Goal: Information Seeking & Learning: Learn about a topic

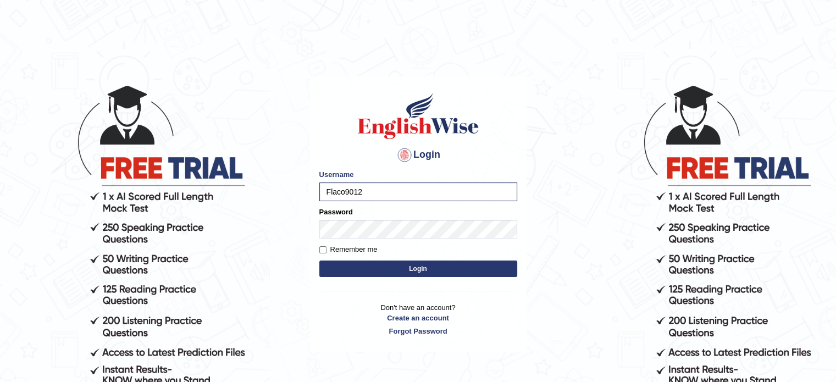
click at [366, 269] on button "Login" at bounding box center [419, 269] width 198 height 16
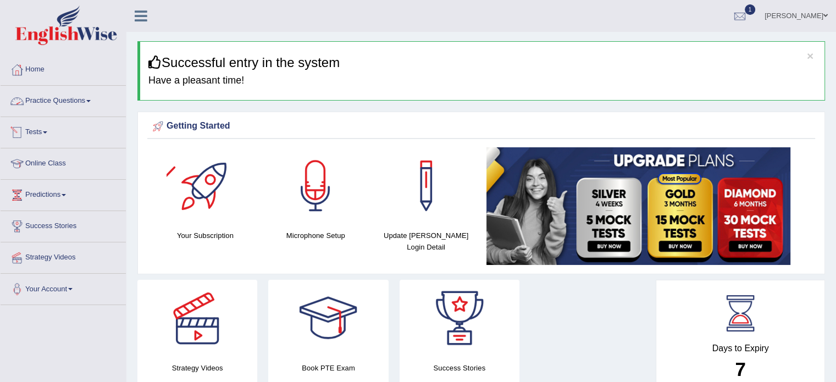
click at [93, 98] on link "Practice Questions" at bounding box center [63, 99] width 125 height 27
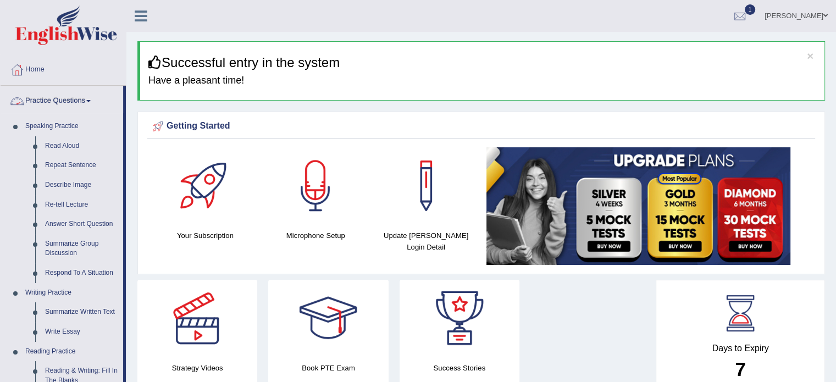
click at [69, 100] on link "Practice Questions" at bounding box center [62, 99] width 123 height 27
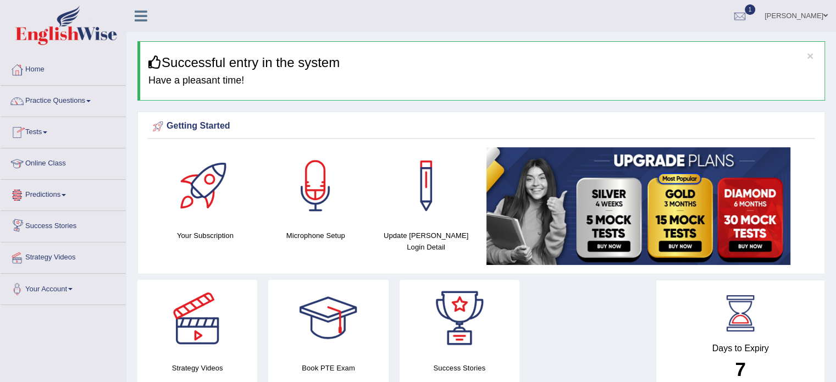
click at [66, 167] on link "Online Class" at bounding box center [63, 161] width 125 height 27
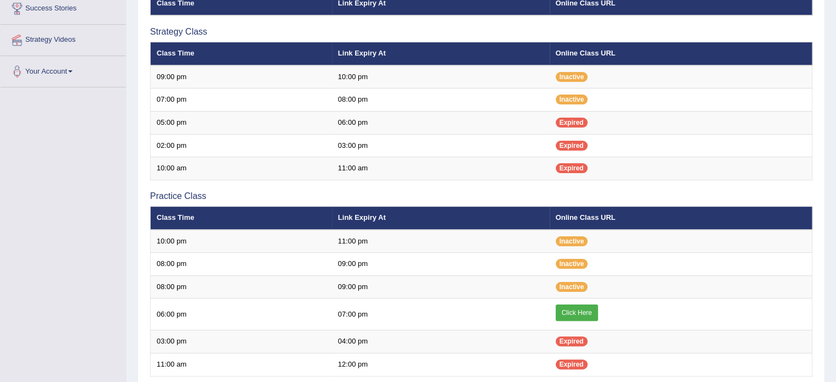
scroll to position [244, 0]
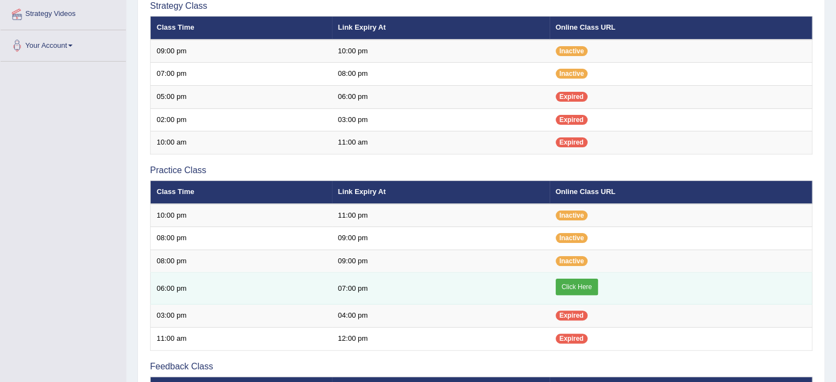
click at [589, 281] on link "Click Here" at bounding box center [577, 287] width 42 height 16
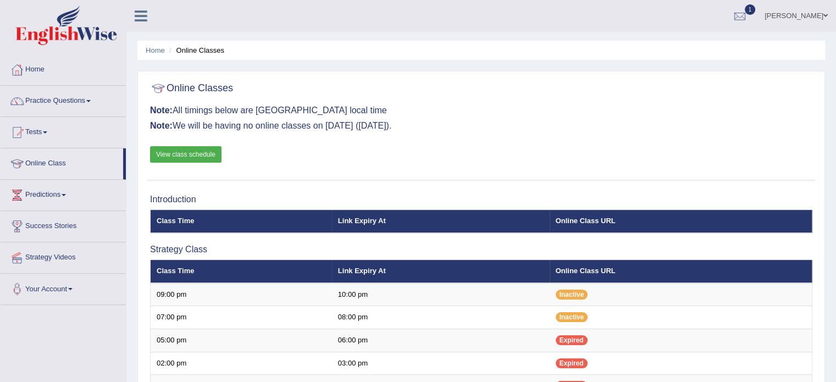
click at [51, 168] on link "Online Class" at bounding box center [62, 161] width 123 height 27
click at [57, 102] on link "Practice Questions" at bounding box center [63, 99] width 125 height 27
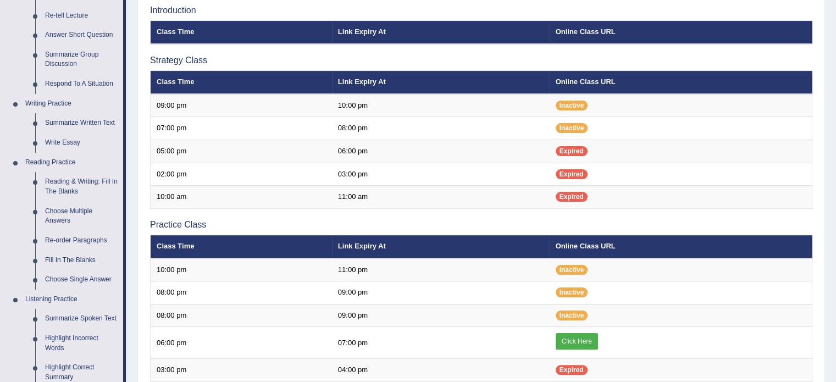
scroll to position [185, 0]
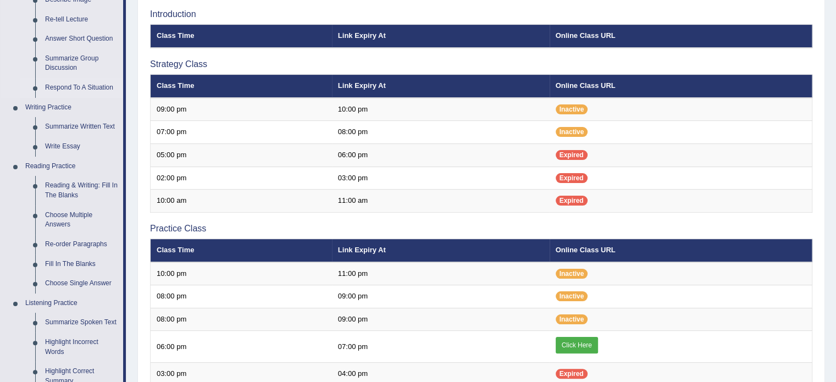
click at [77, 88] on link "Respond To A Situation" at bounding box center [81, 88] width 83 height 20
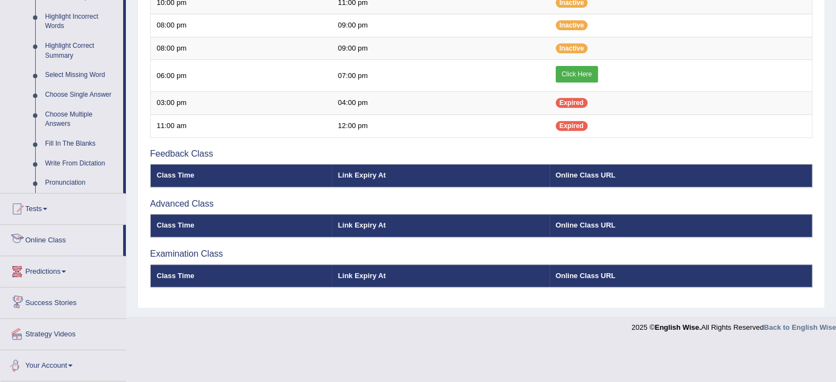
scroll to position [415, 0]
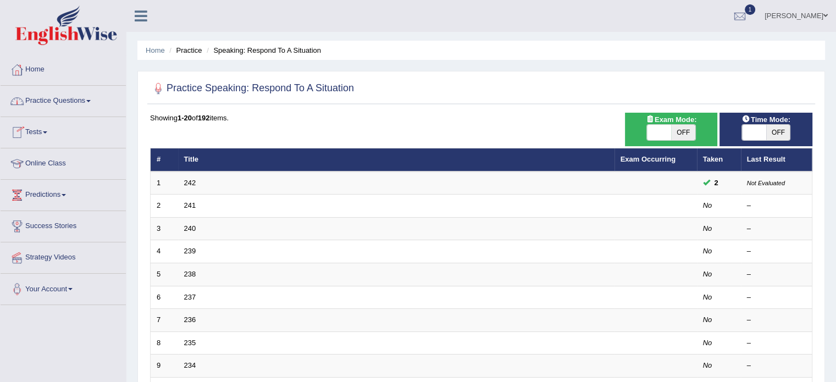
click at [69, 101] on link "Practice Questions" at bounding box center [63, 99] width 125 height 27
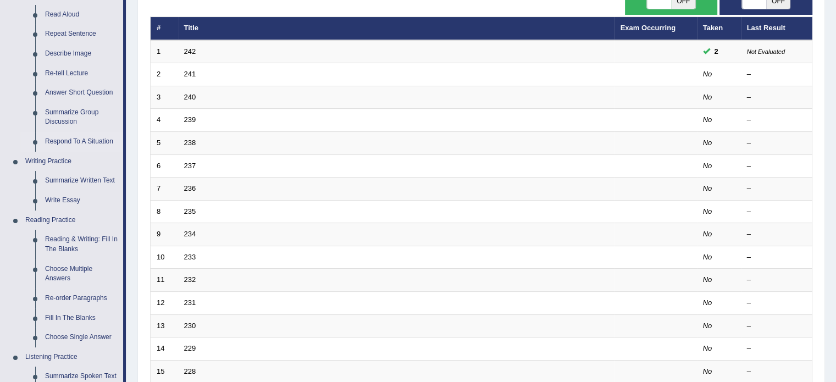
scroll to position [130, 0]
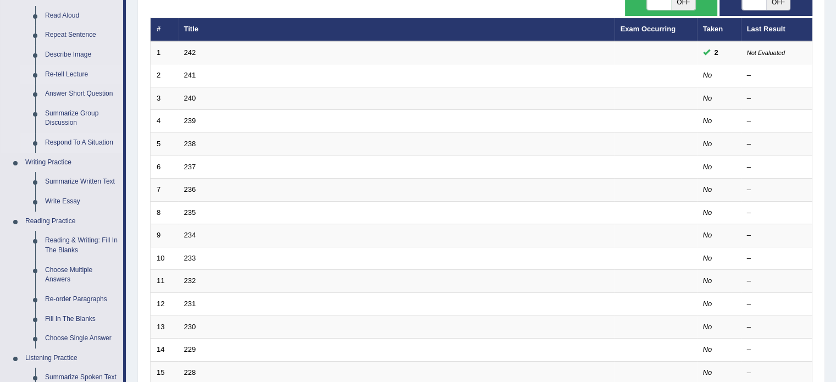
click at [48, 79] on link "Re-tell Lecture" at bounding box center [81, 75] width 83 height 20
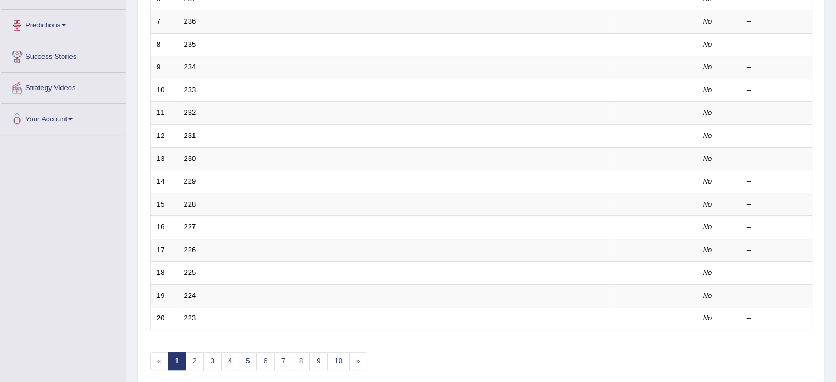
scroll to position [343, 0]
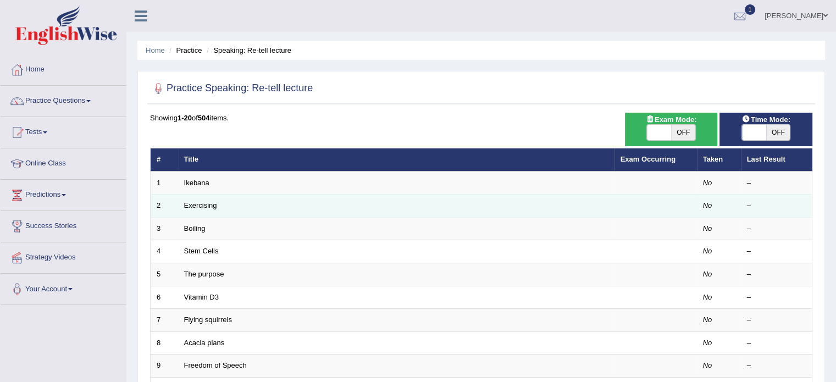
click at [197, 215] on td "Exercising" at bounding box center [396, 206] width 437 height 23
click at [196, 207] on link "Exercising" at bounding box center [200, 205] width 33 height 8
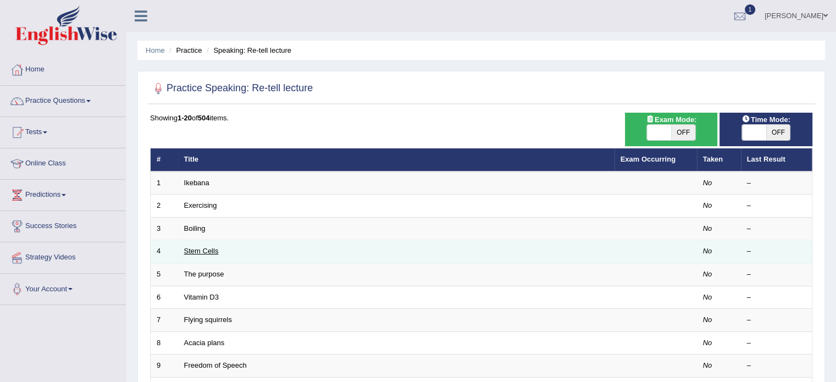
click at [203, 252] on link "Stem Cells" at bounding box center [201, 251] width 35 height 8
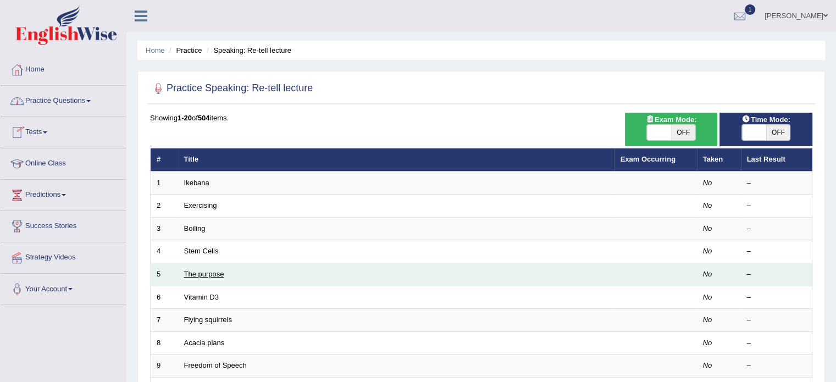
click at [214, 273] on link "The purpose" at bounding box center [204, 274] width 40 height 8
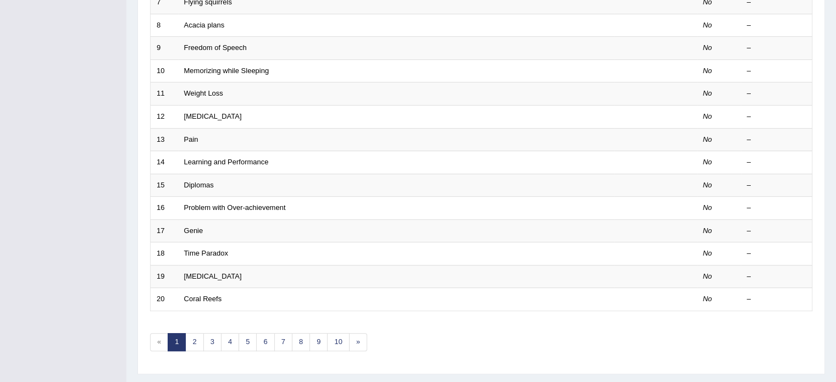
scroll to position [343, 0]
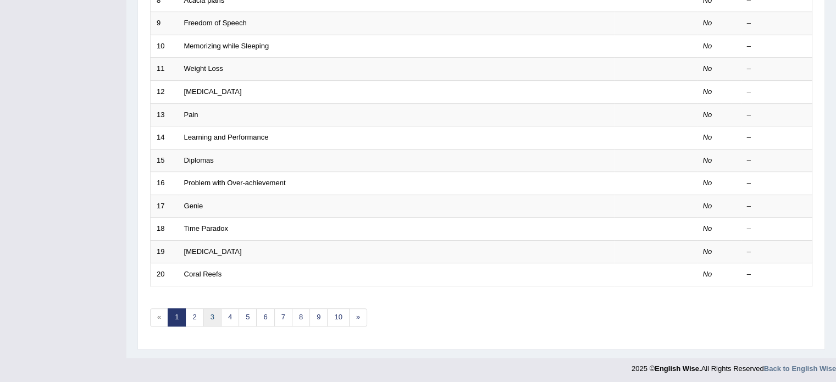
click at [213, 317] on link "3" at bounding box center [212, 318] width 18 height 18
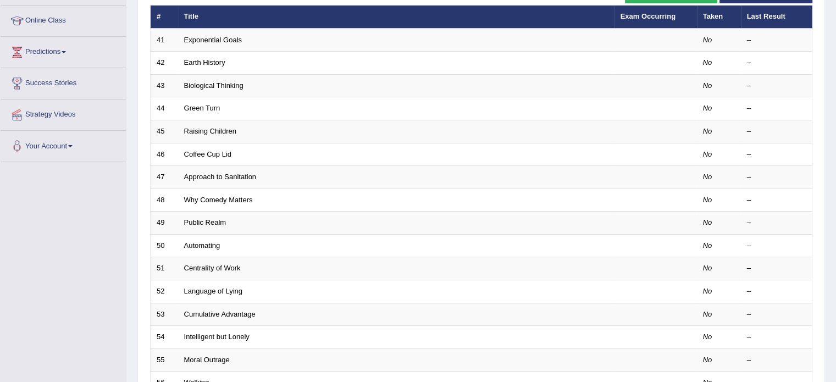
scroll to position [158, 0]
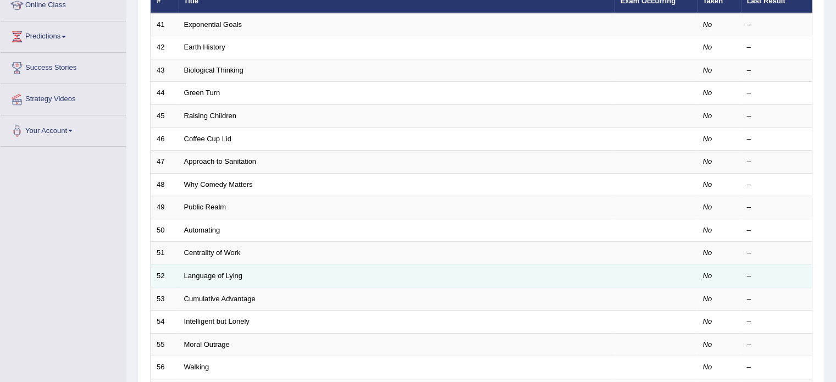
click at [268, 268] on td "Language of Lying" at bounding box center [396, 276] width 437 height 23
click at [212, 276] on link "Language of Lying" at bounding box center [213, 276] width 59 height 8
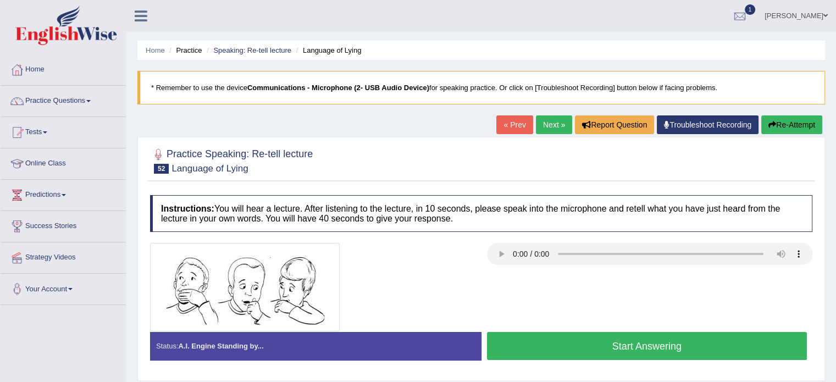
click at [601, 352] on button "Start Answering" at bounding box center [647, 346] width 321 height 28
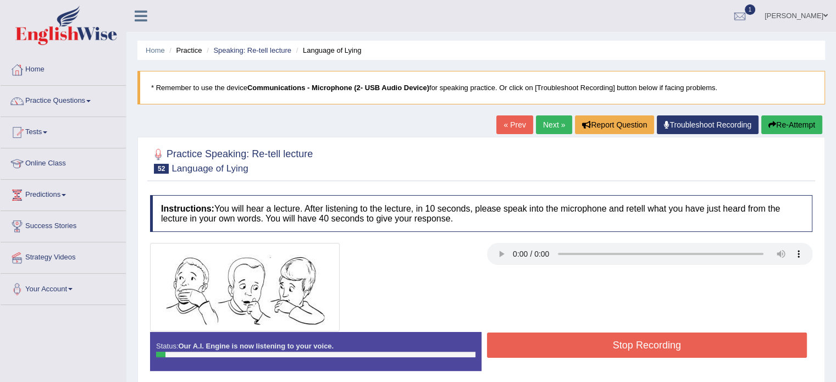
click at [601, 352] on button "Stop Recording" at bounding box center [647, 345] width 321 height 25
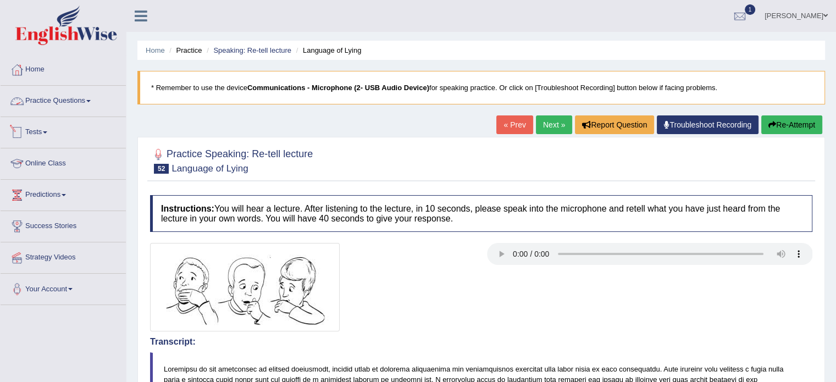
click at [75, 102] on link "Practice Questions" at bounding box center [63, 99] width 125 height 27
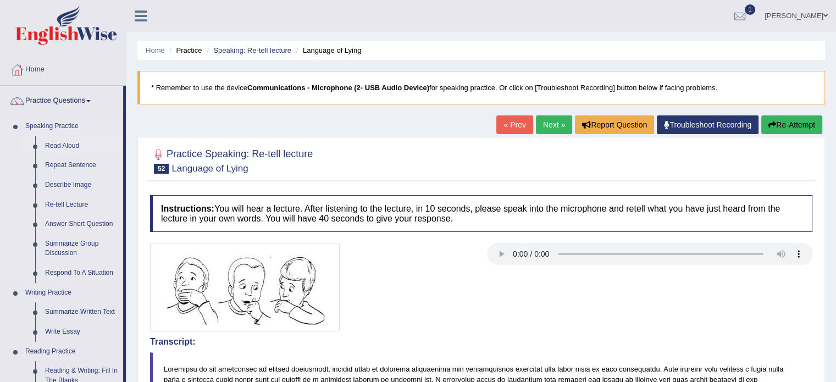
click at [62, 143] on link "Read Aloud" at bounding box center [81, 146] width 83 height 20
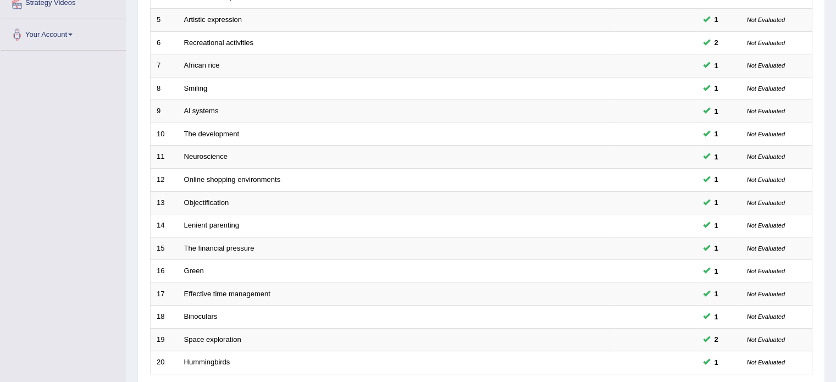
scroll to position [343, 0]
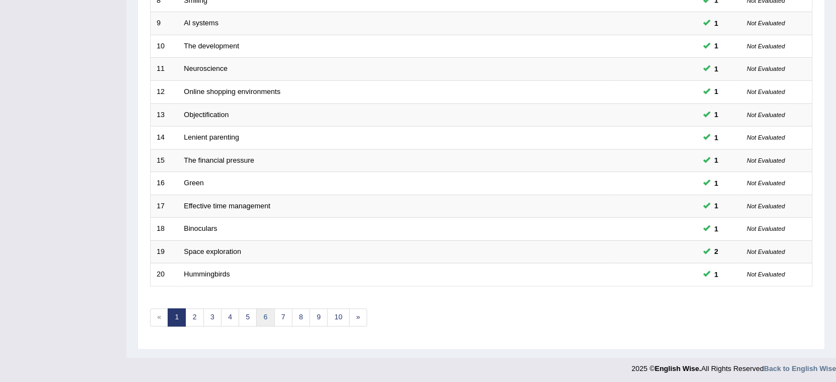
click at [266, 317] on link "6" at bounding box center [265, 318] width 18 height 18
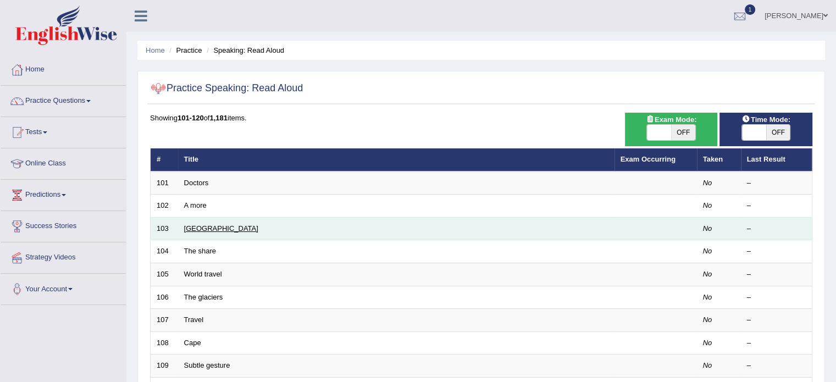
click at [196, 224] on link "[GEOGRAPHIC_DATA]" at bounding box center [221, 228] width 74 height 8
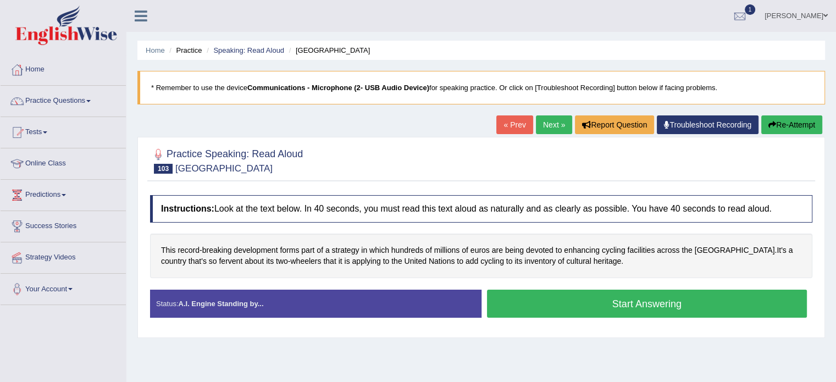
click at [560, 125] on link "Next »" at bounding box center [554, 124] width 36 height 19
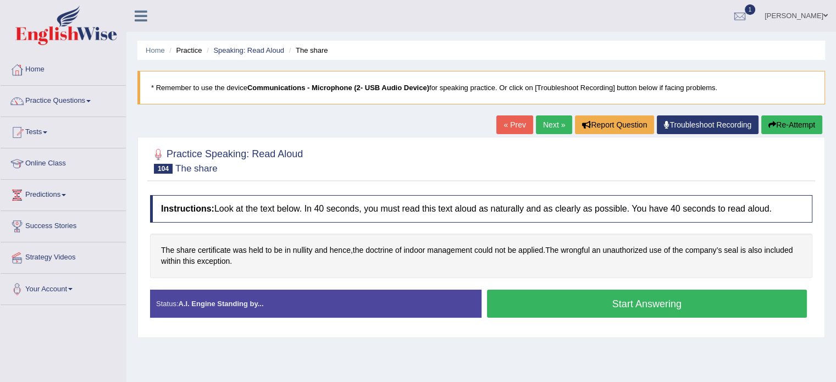
click at [538, 127] on link "Next »" at bounding box center [554, 124] width 36 height 19
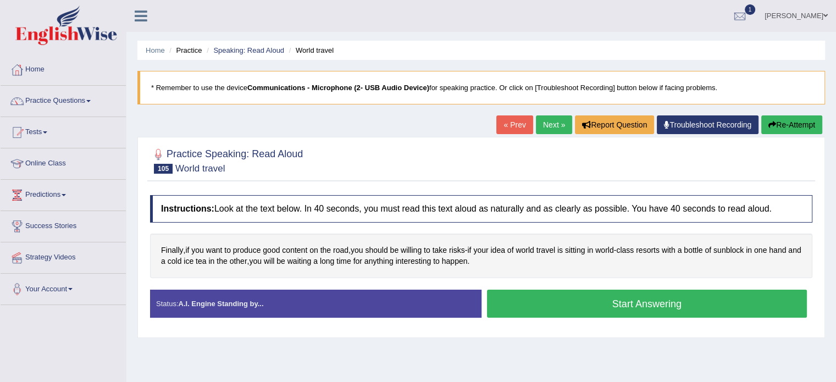
click at [543, 122] on link "Next »" at bounding box center [554, 124] width 36 height 19
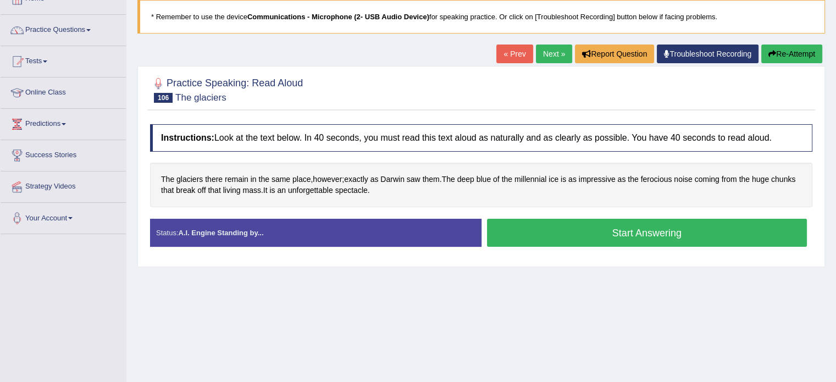
scroll to position [75, 0]
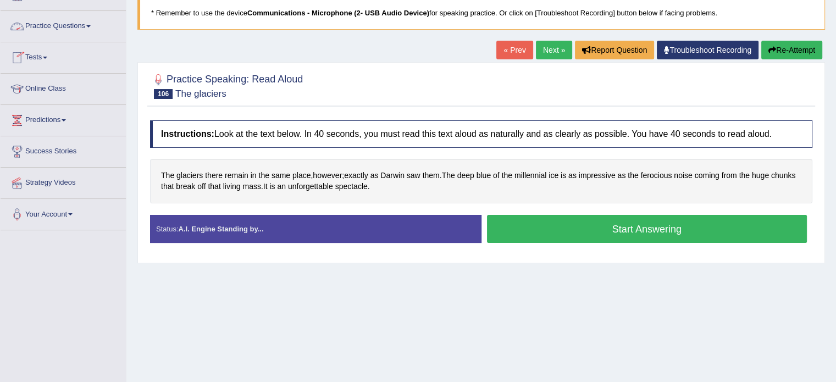
click at [85, 27] on link "Practice Questions" at bounding box center [63, 24] width 125 height 27
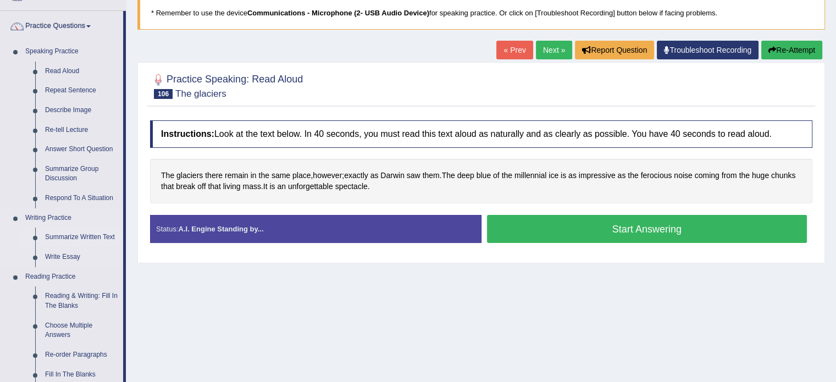
click at [64, 238] on link "Summarize Written Text" at bounding box center [81, 238] width 83 height 20
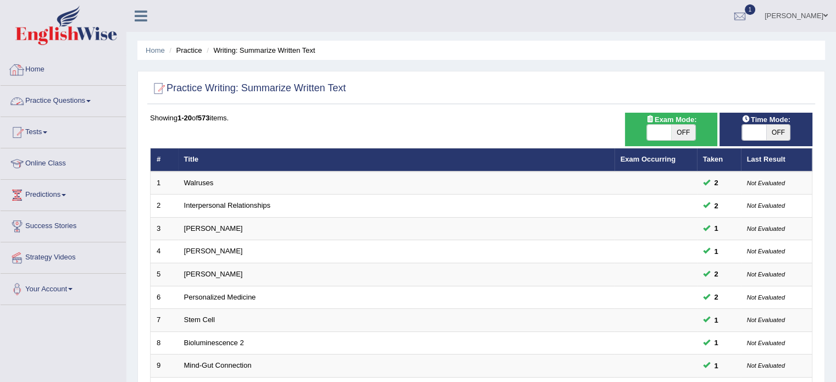
click at [90, 101] on link "Practice Questions" at bounding box center [63, 99] width 125 height 27
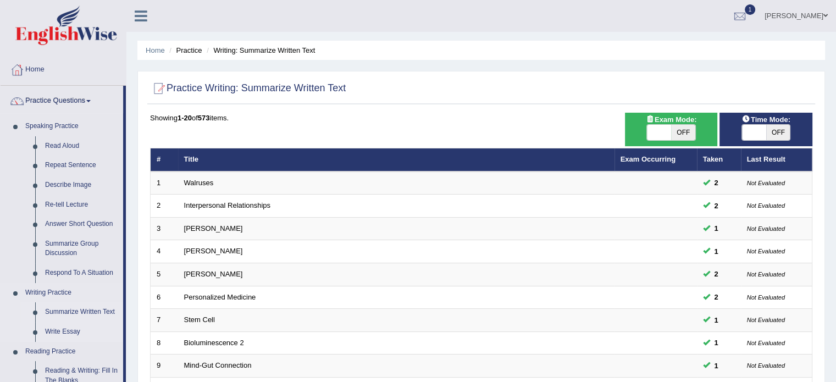
click at [68, 336] on link "Write Essay" at bounding box center [81, 332] width 83 height 20
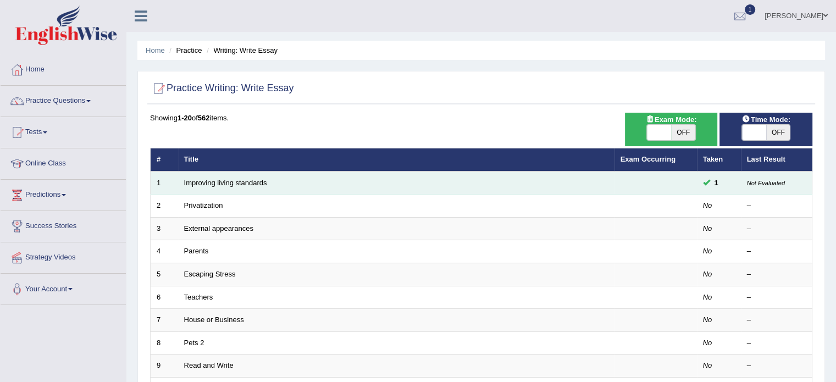
click at [257, 187] on td "Improving living standards" at bounding box center [396, 183] width 437 height 23
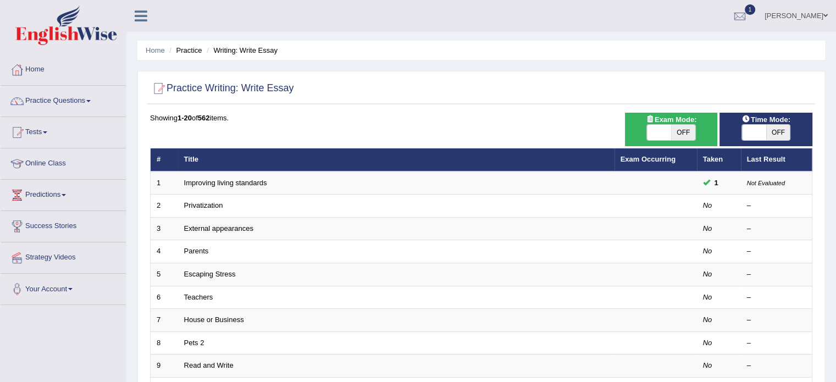
click at [688, 142] on div "Exam Mode: ON OFF" at bounding box center [671, 130] width 93 height 34
click at [680, 127] on span "OFF" at bounding box center [683, 132] width 24 height 15
checkbox input "true"
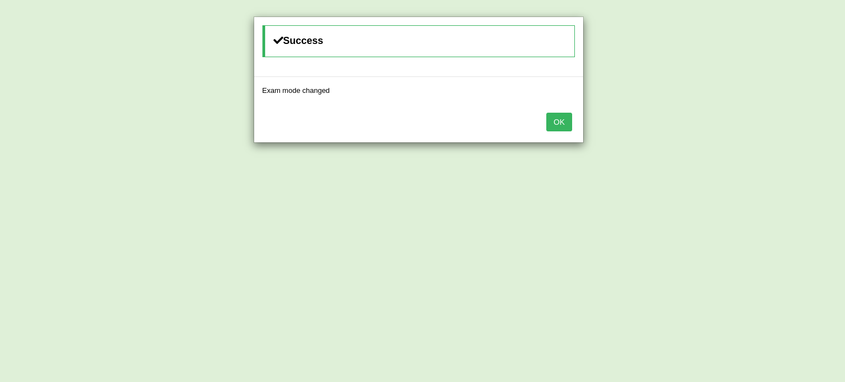
click at [557, 118] on button "OK" at bounding box center [558, 122] width 25 height 19
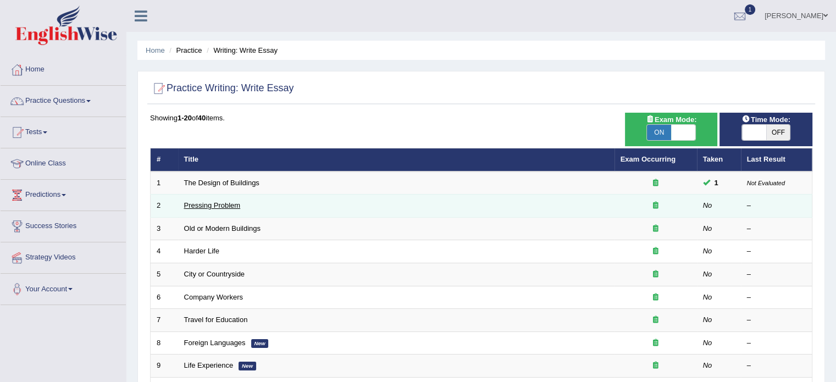
click at [223, 203] on link "Pressing Problem" at bounding box center [212, 205] width 57 height 8
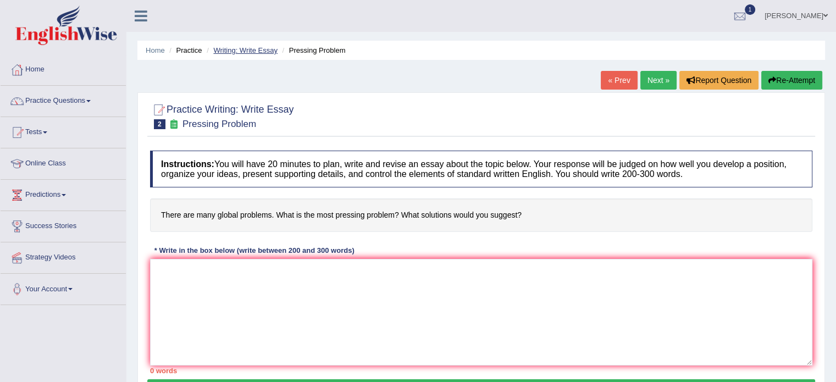
click at [250, 51] on link "Writing: Write Essay" at bounding box center [245, 50] width 64 height 8
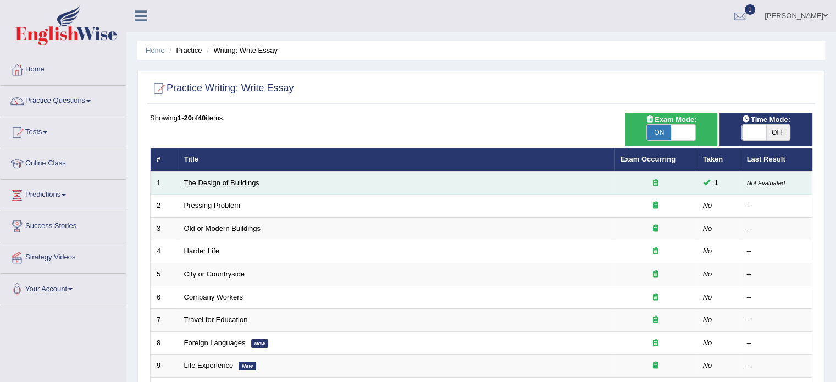
click at [240, 180] on link "The Design of Buildings" at bounding box center [221, 183] width 75 height 8
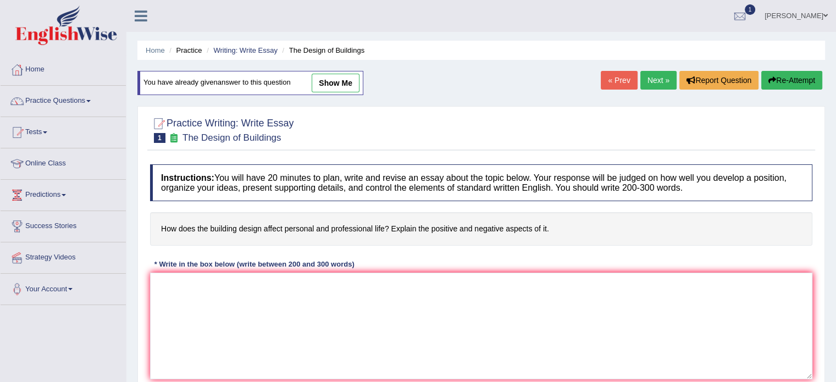
click at [317, 81] on link "show me" at bounding box center [336, 83] width 48 height 19
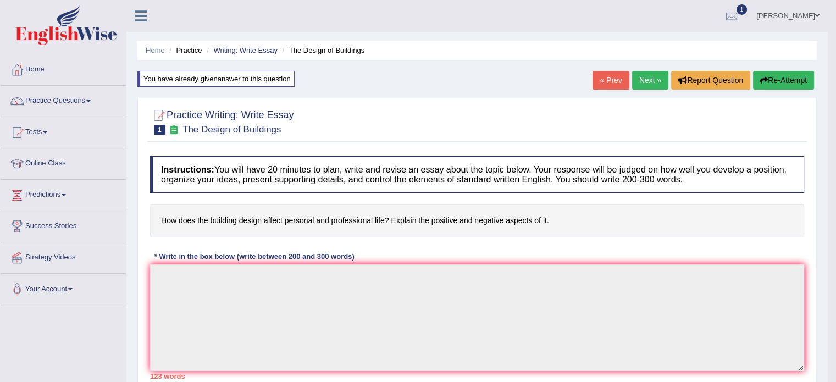
type textarea "The increasing influence of the building disign affect in our lives has innited…"
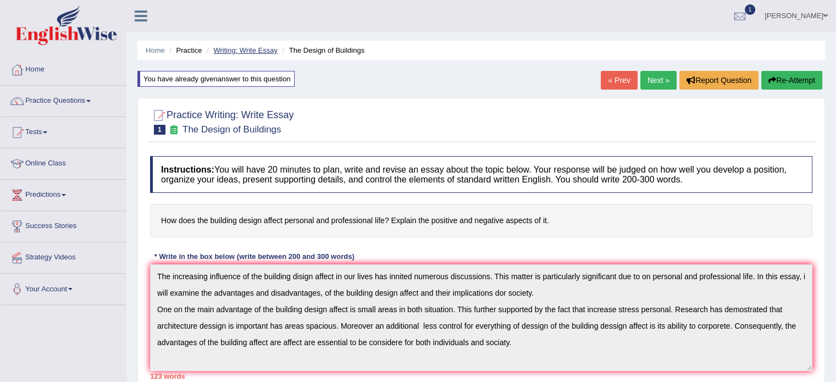
click at [251, 51] on link "Writing: Write Essay" at bounding box center [245, 50] width 64 height 8
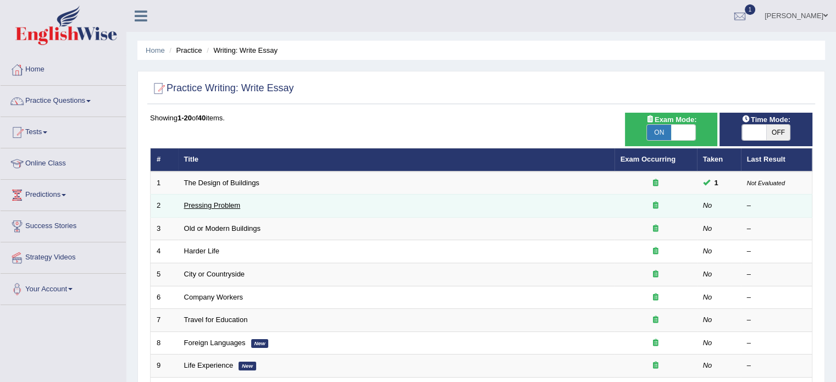
click at [218, 206] on link "Pressing Problem" at bounding box center [212, 205] width 57 height 8
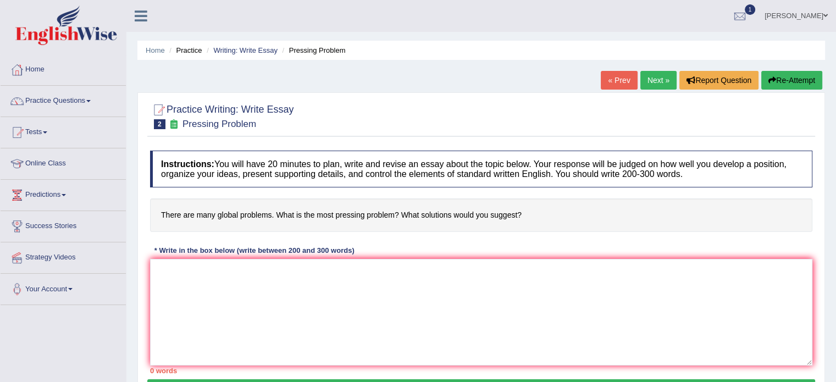
click at [239, 54] on li "Writing: Write Essay" at bounding box center [241, 50] width 74 height 10
click at [246, 51] on link "Writing: Write Essay" at bounding box center [245, 50] width 64 height 8
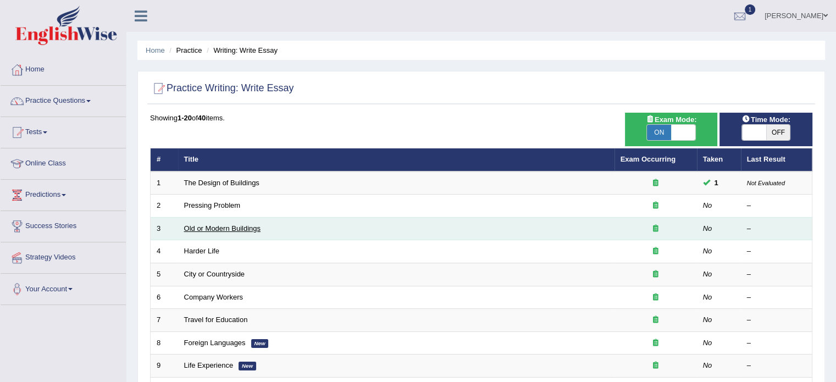
click at [219, 226] on link "Old or Modern Buildings" at bounding box center [222, 228] width 76 height 8
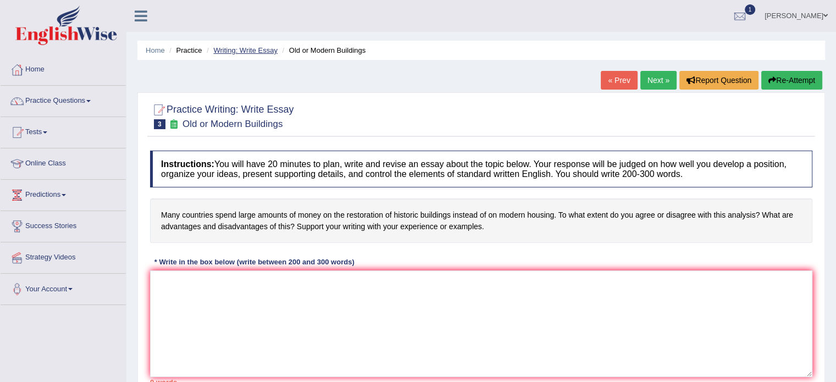
click at [236, 49] on link "Writing: Write Essay" at bounding box center [245, 50] width 64 height 8
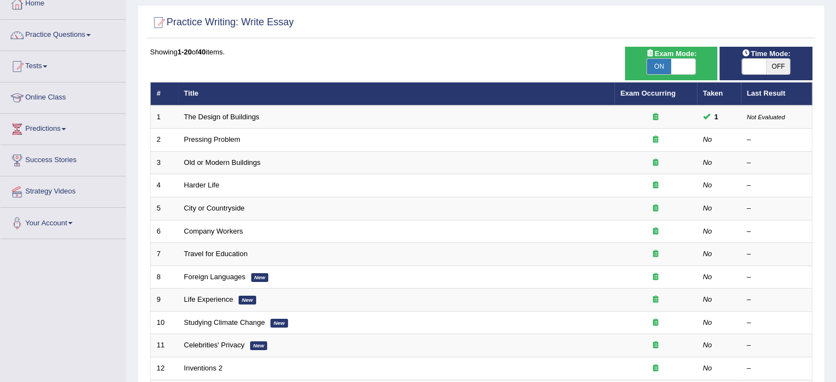
scroll to position [42, 0]
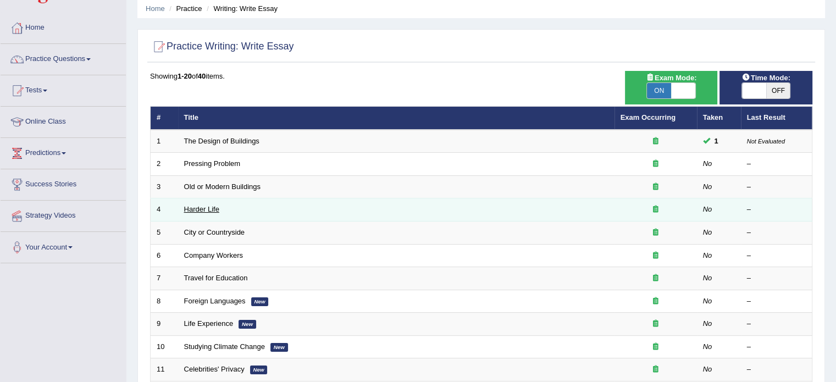
click at [209, 212] on link "Harder Life" at bounding box center [201, 209] width 35 height 8
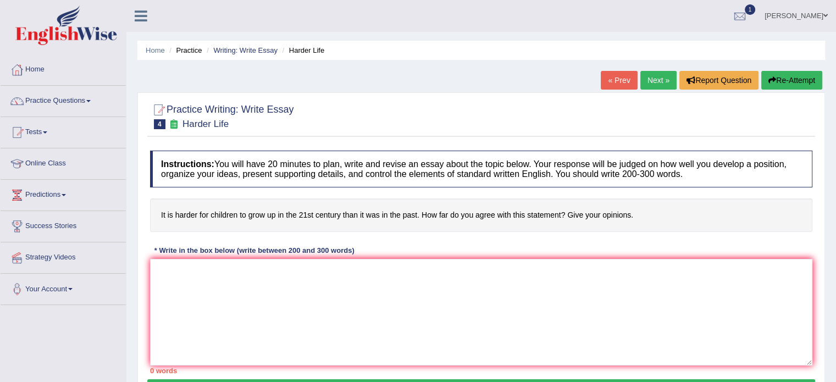
click at [613, 79] on link "« Prev" at bounding box center [619, 80] width 36 height 19
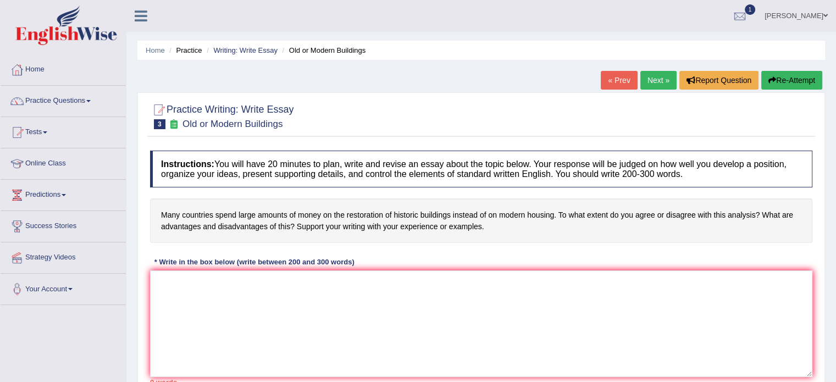
click at [613, 79] on link "« Prev" at bounding box center [619, 80] width 36 height 19
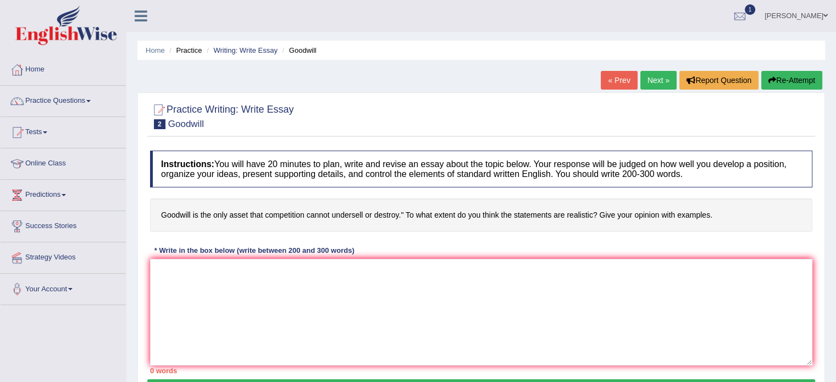
click at [649, 85] on link "Next »" at bounding box center [659, 80] width 36 height 19
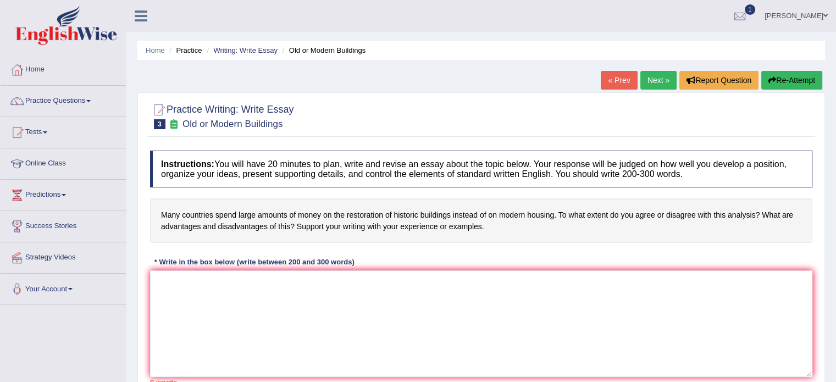
click at [649, 85] on link "Next »" at bounding box center [659, 80] width 36 height 19
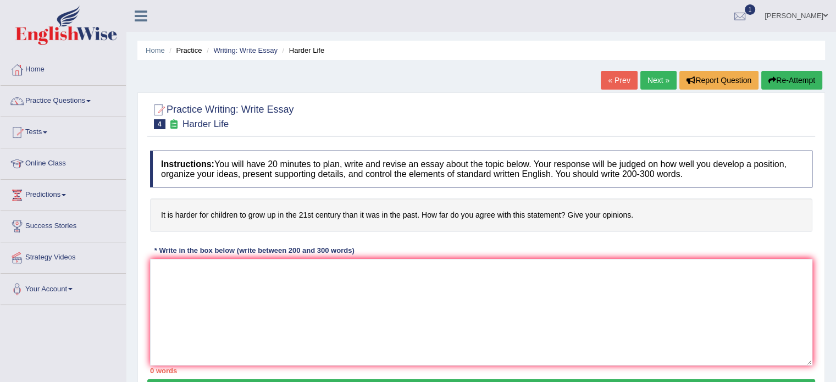
click at [649, 85] on link "Next »" at bounding box center [659, 80] width 36 height 19
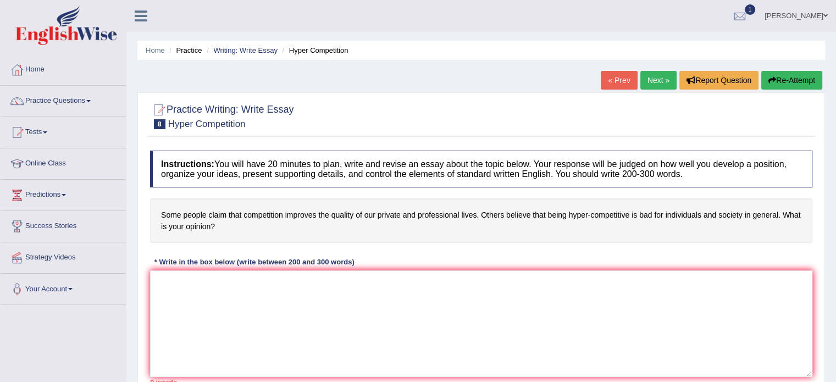
click at [649, 85] on link "Next »" at bounding box center [659, 80] width 36 height 19
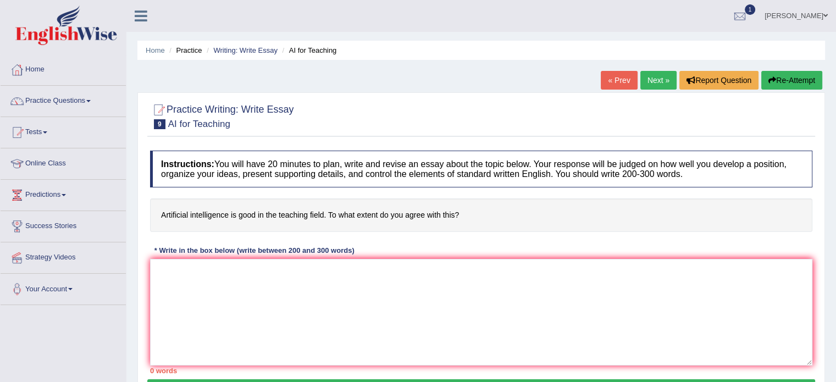
click at [649, 85] on link "Next »" at bounding box center [659, 80] width 36 height 19
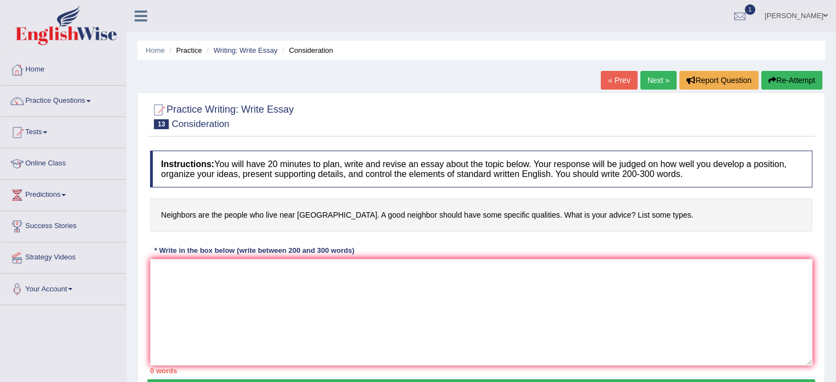
click at [249, 51] on link "Writing: Write Essay" at bounding box center [245, 50] width 64 height 8
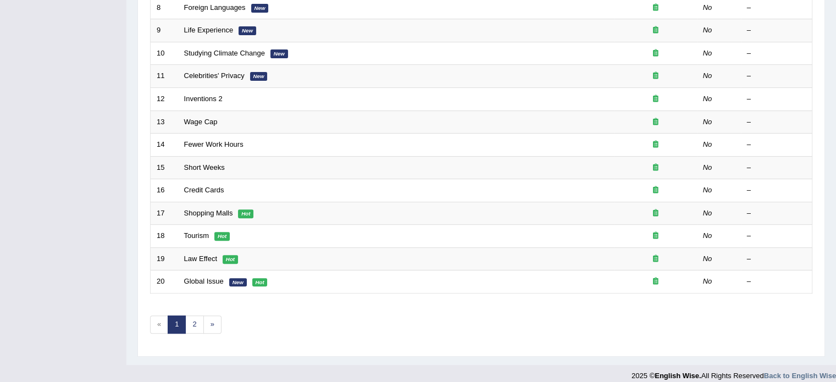
scroll to position [343, 0]
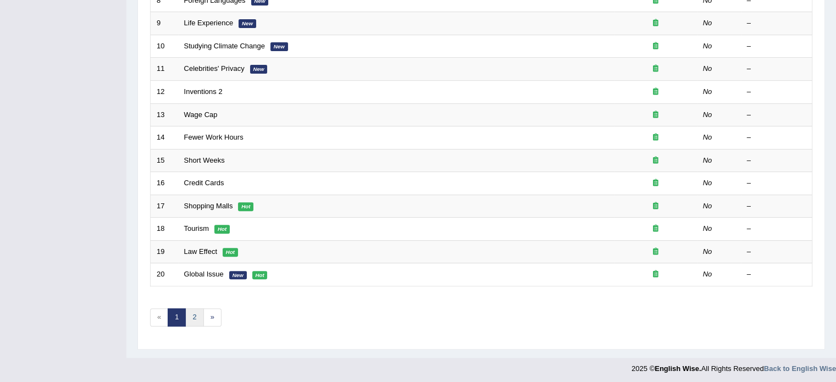
click at [196, 314] on link "2" at bounding box center [194, 318] width 18 height 18
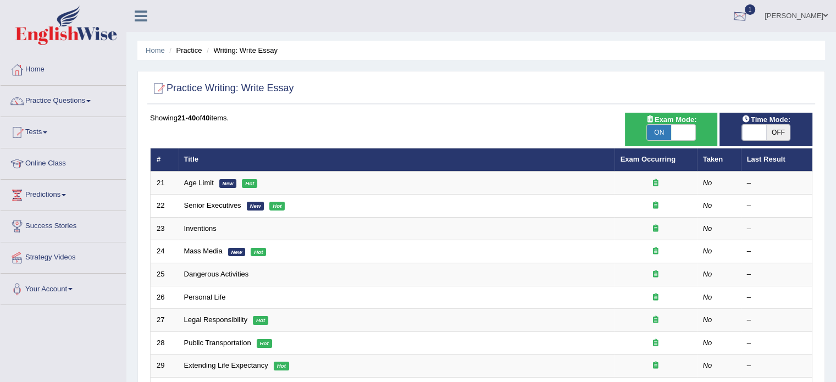
click at [725, 17] on link "1" at bounding box center [740, 14] width 33 height 29
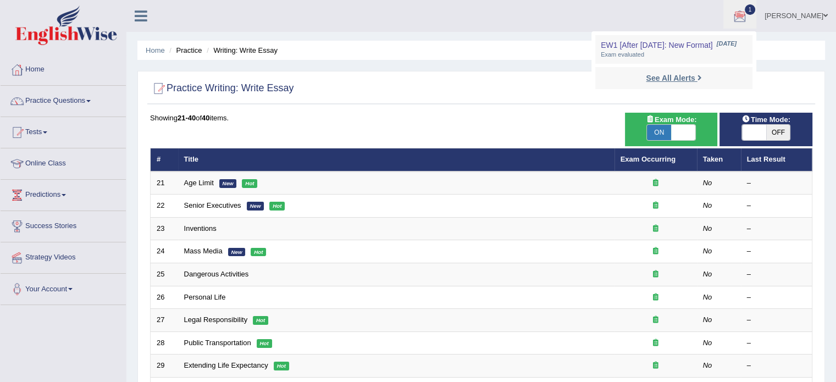
click at [651, 81] on strong "See All Alerts" at bounding box center [670, 78] width 49 height 9
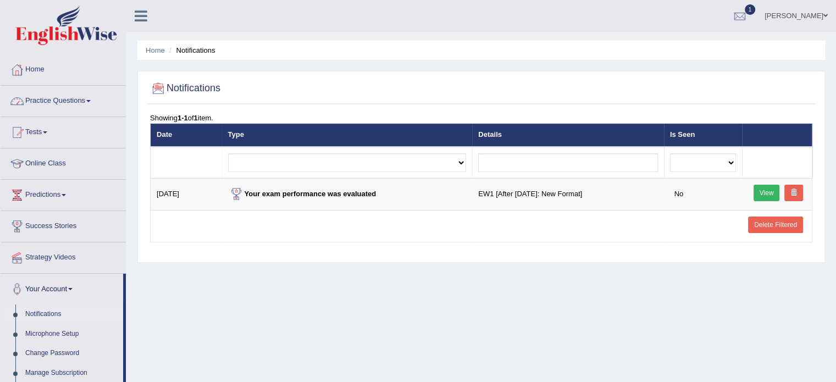
click at [92, 104] on link "Practice Questions" at bounding box center [63, 99] width 125 height 27
